Goal: Register for event/course

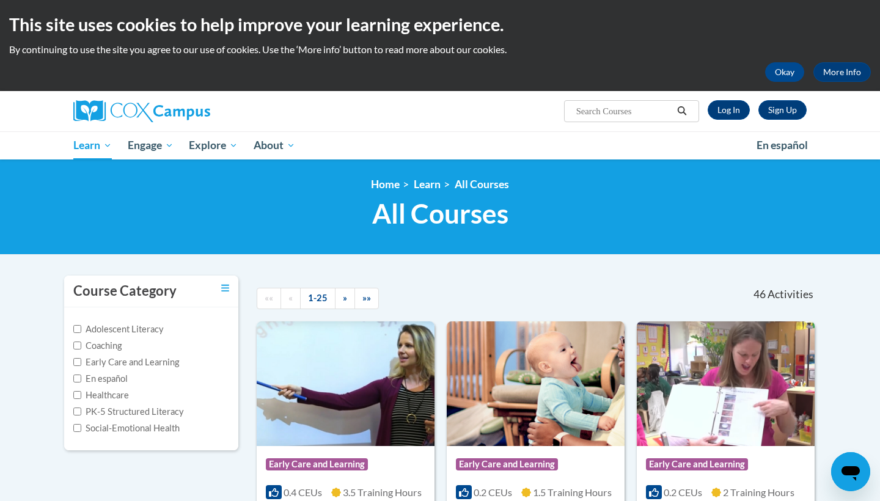
click at [596, 106] on input "Search..." at bounding box center [624, 111] width 98 height 15
type input "teaching writing to k-3"
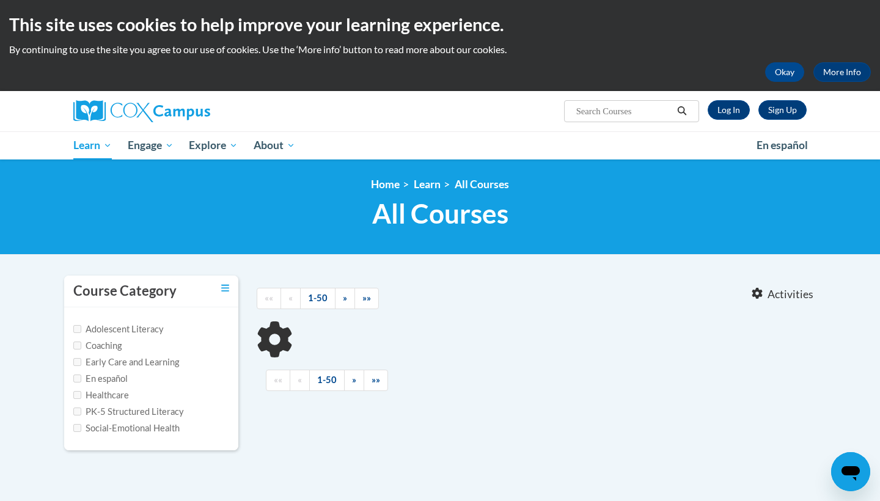
type input "teaching writing to k-3"
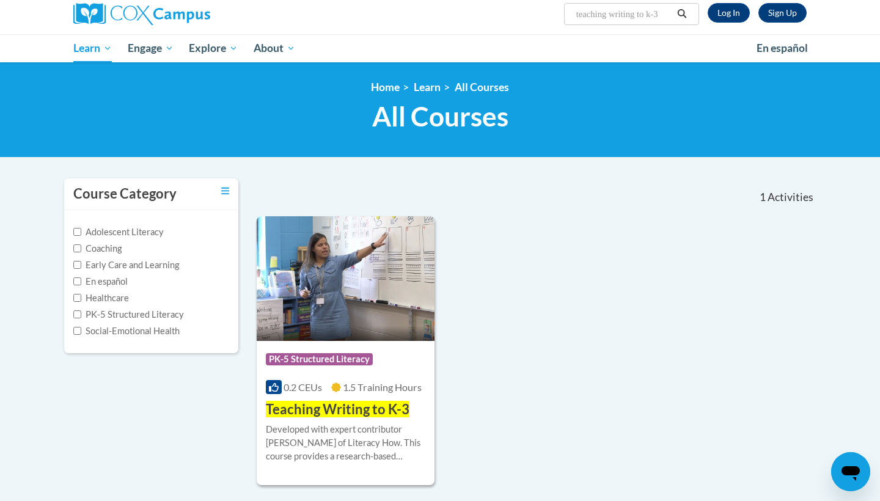
scroll to position [98, 0]
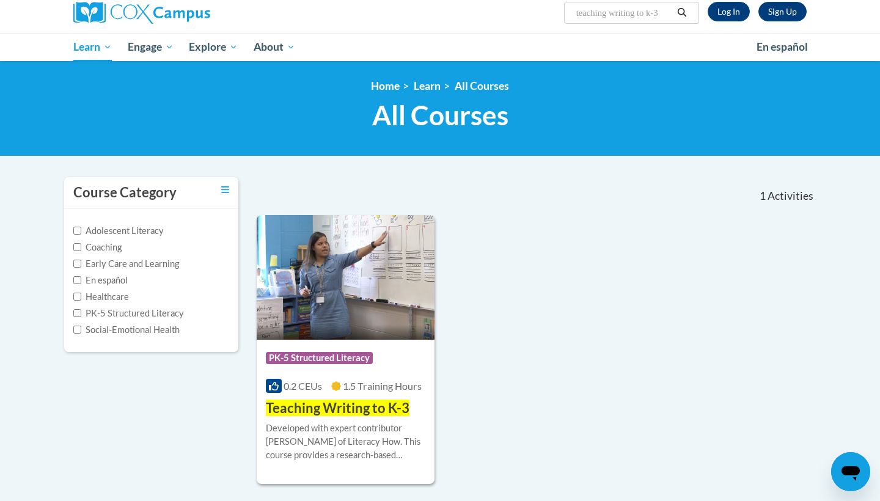
click at [372, 414] on span "Teaching Writing to K-3" at bounding box center [338, 408] width 144 height 17
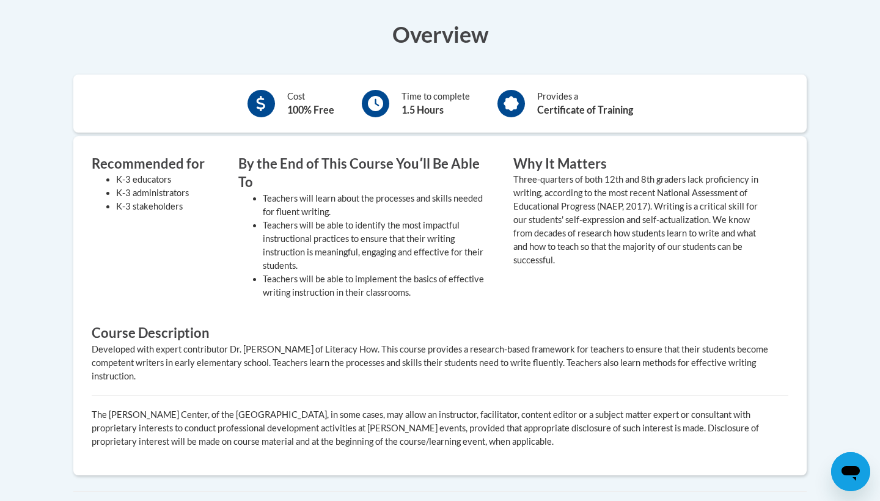
scroll to position [241, 0]
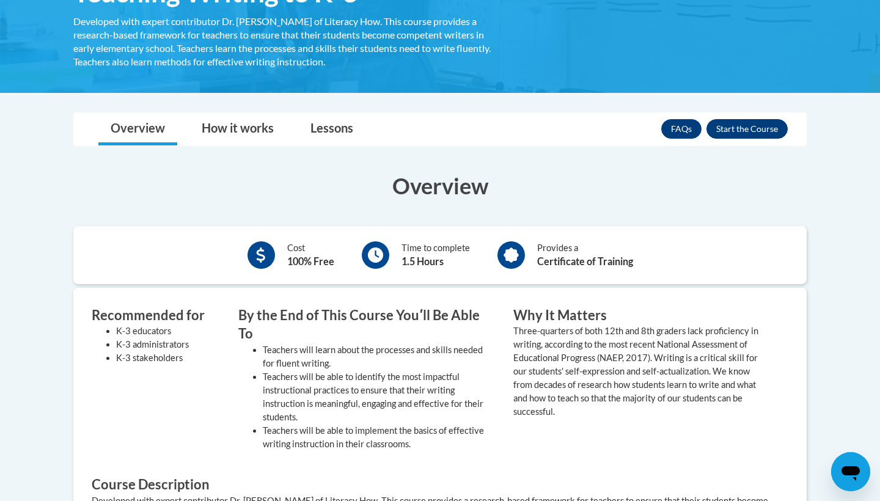
click at [760, 133] on button "Enroll" at bounding box center [747, 129] width 81 height 20
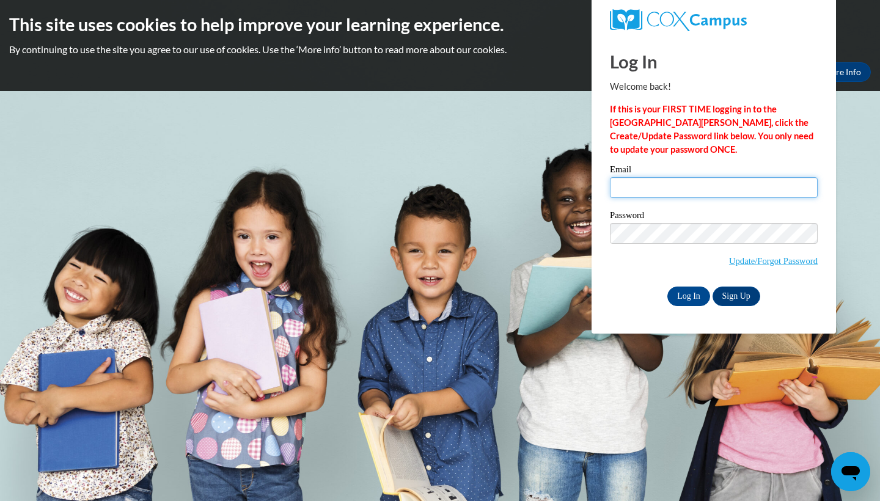
type input "amlive4370@ung.edu"
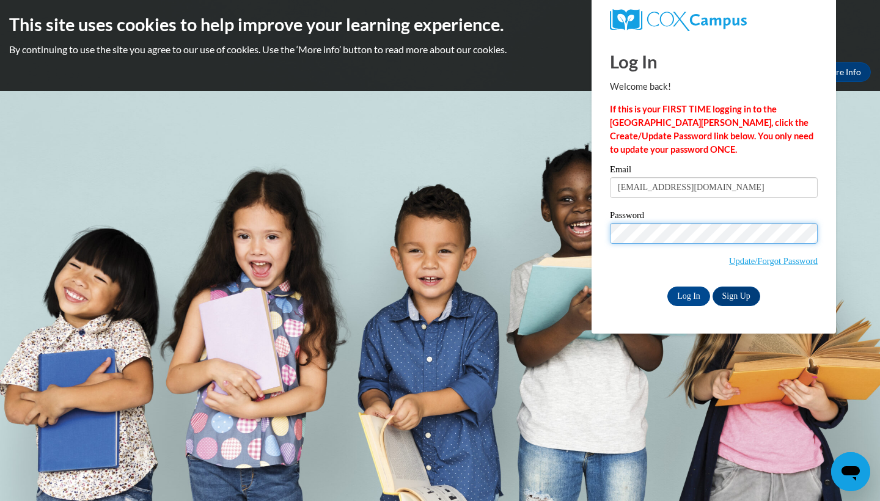
click at [688, 294] on input "Log In" at bounding box center [689, 297] width 43 height 20
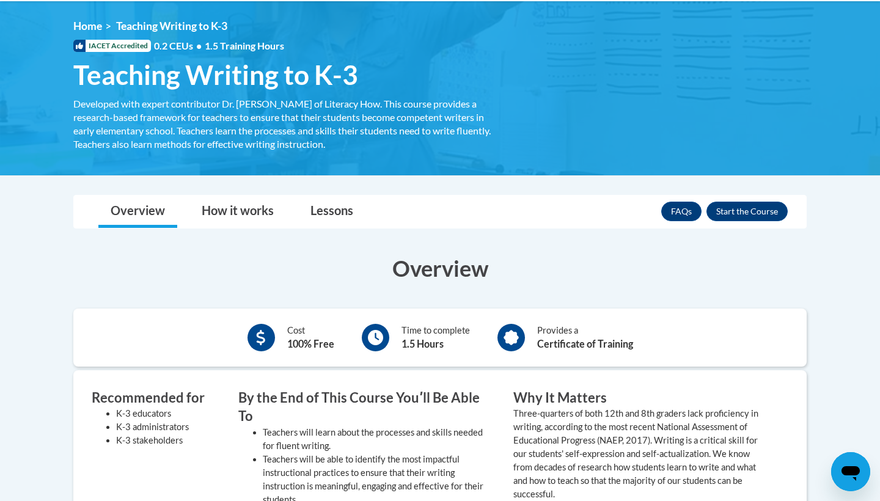
scroll to position [134, 0]
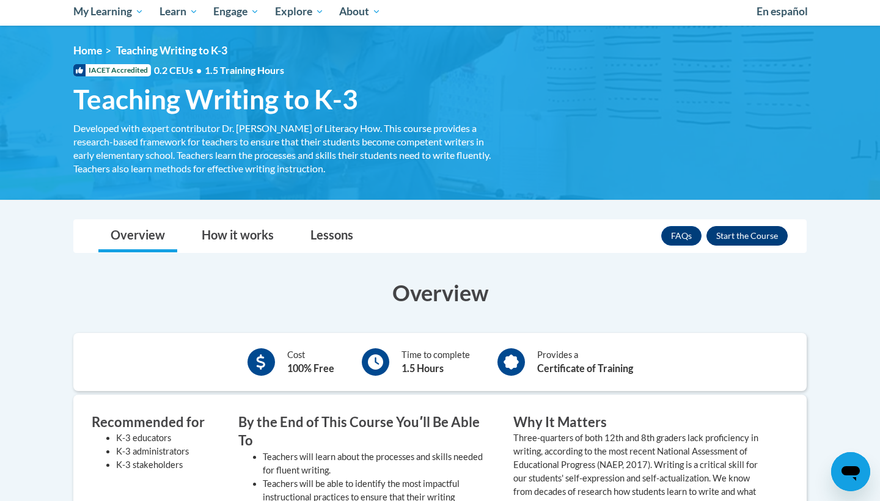
click at [733, 240] on button "Enroll" at bounding box center [747, 236] width 81 height 20
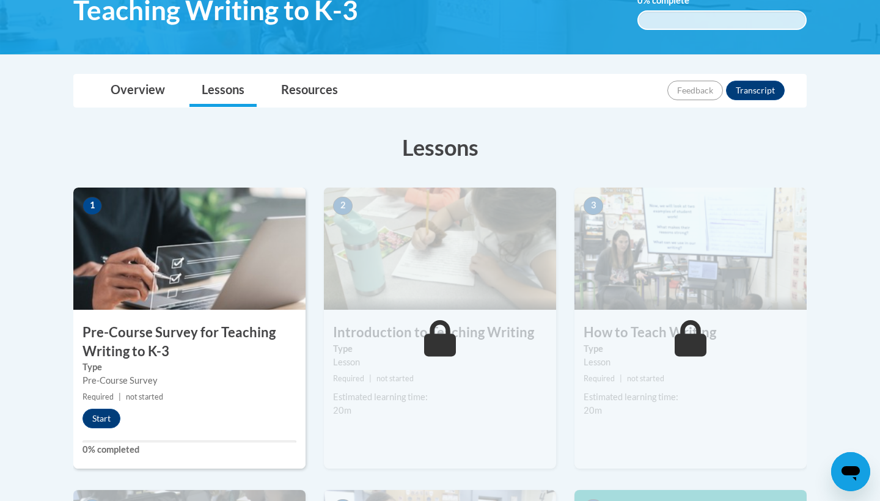
scroll to position [323, 0]
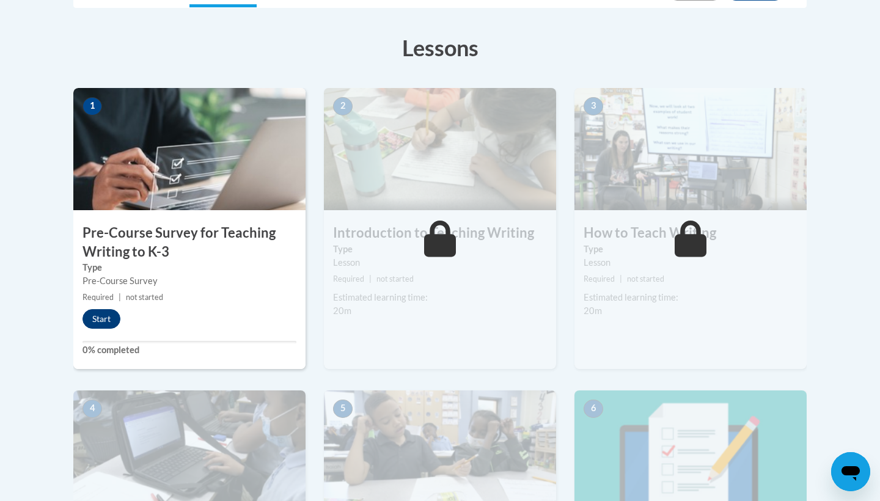
click at [103, 321] on button "Start" at bounding box center [102, 319] width 38 height 20
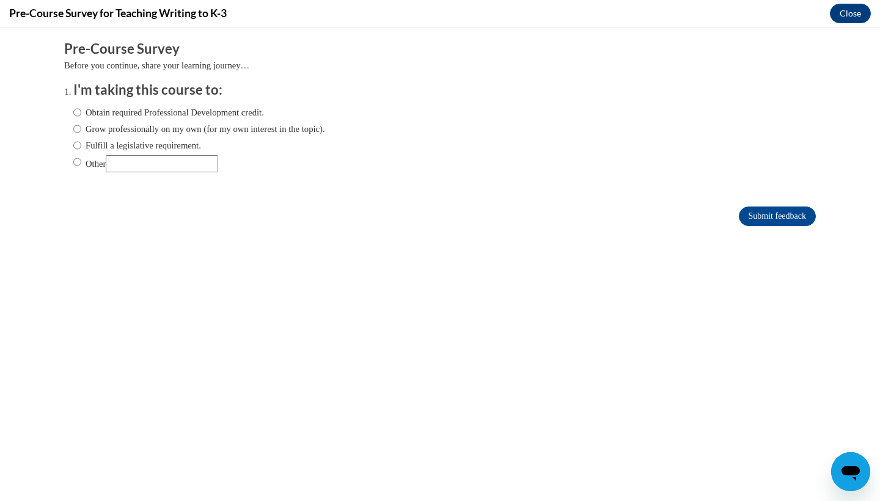
scroll to position [0, 0]
click at [177, 111] on label "Obtain required Professional Development credit." at bounding box center [168, 112] width 191 height 13
click at [81, 111] on input "Obtain required Professional Development credit." at bounding box center [77, 112] width 8 height 13
radio input "true"
click at [779, 217] on input "Submit feedback" at bounding box center [777, 217] width 77 height 20
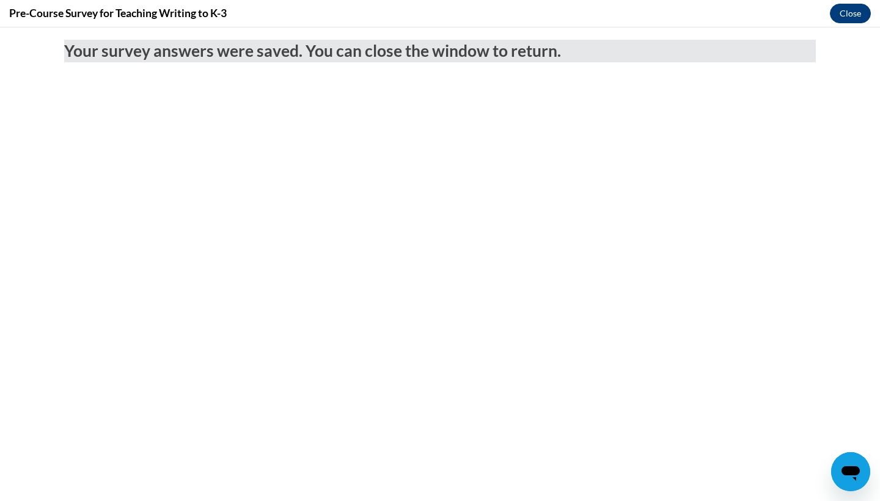
click at [853, 18] on button "Close" at bounding box center [850, 14] width 41 height 20
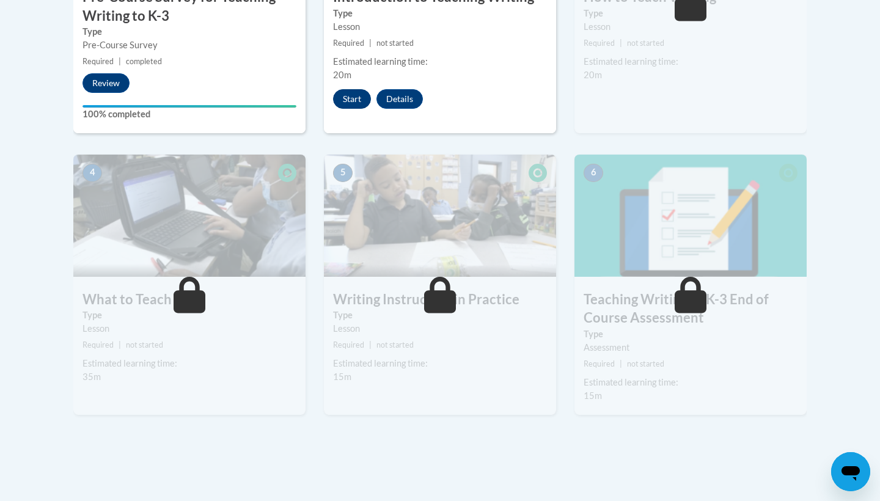
scroll to position [200, 0]
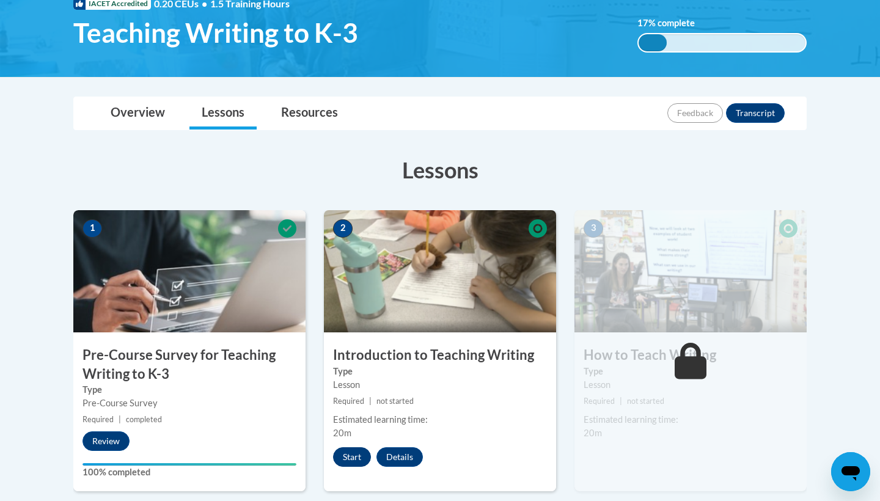
click at [353, 452] on button "Start" at bounding box center [352, 457] width 38 height 20
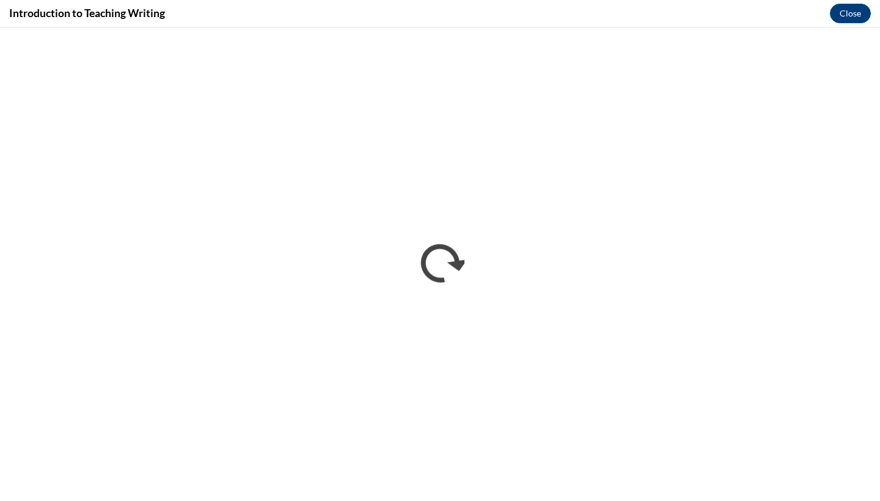
scroll to position [0, 0]
